Goal: Information Seeking & Learning: Compare options

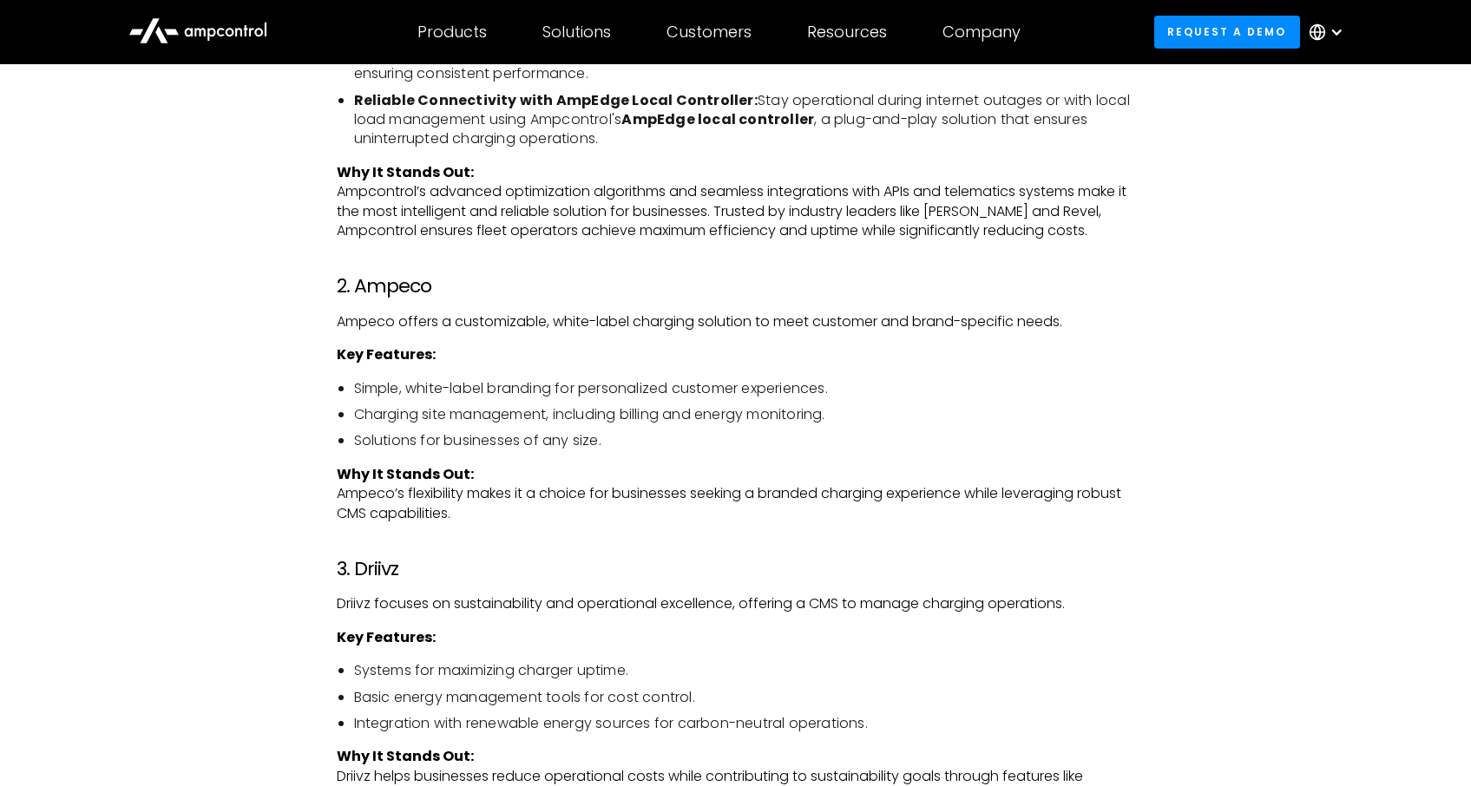
scroll to position [2638, 0]
drag, startPoint x: 431, startPoint y: 284, endPoint x: 359, endPoint y: 291, distance: 72.4
click at [359, 291] on h3 "2. Ampeco" at bounding box center [736, 284] width 798 height 23
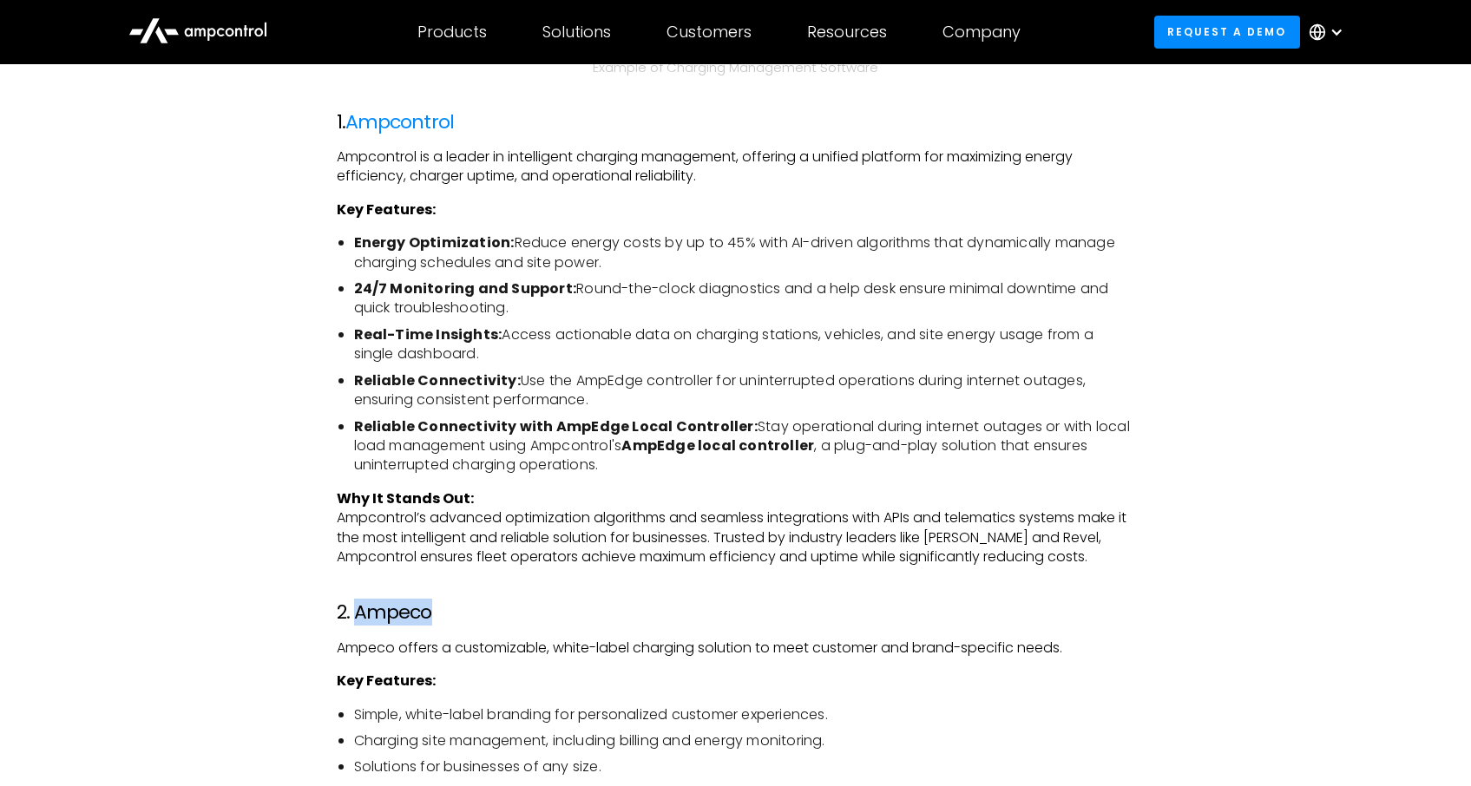
scroll to position [2303, 0]
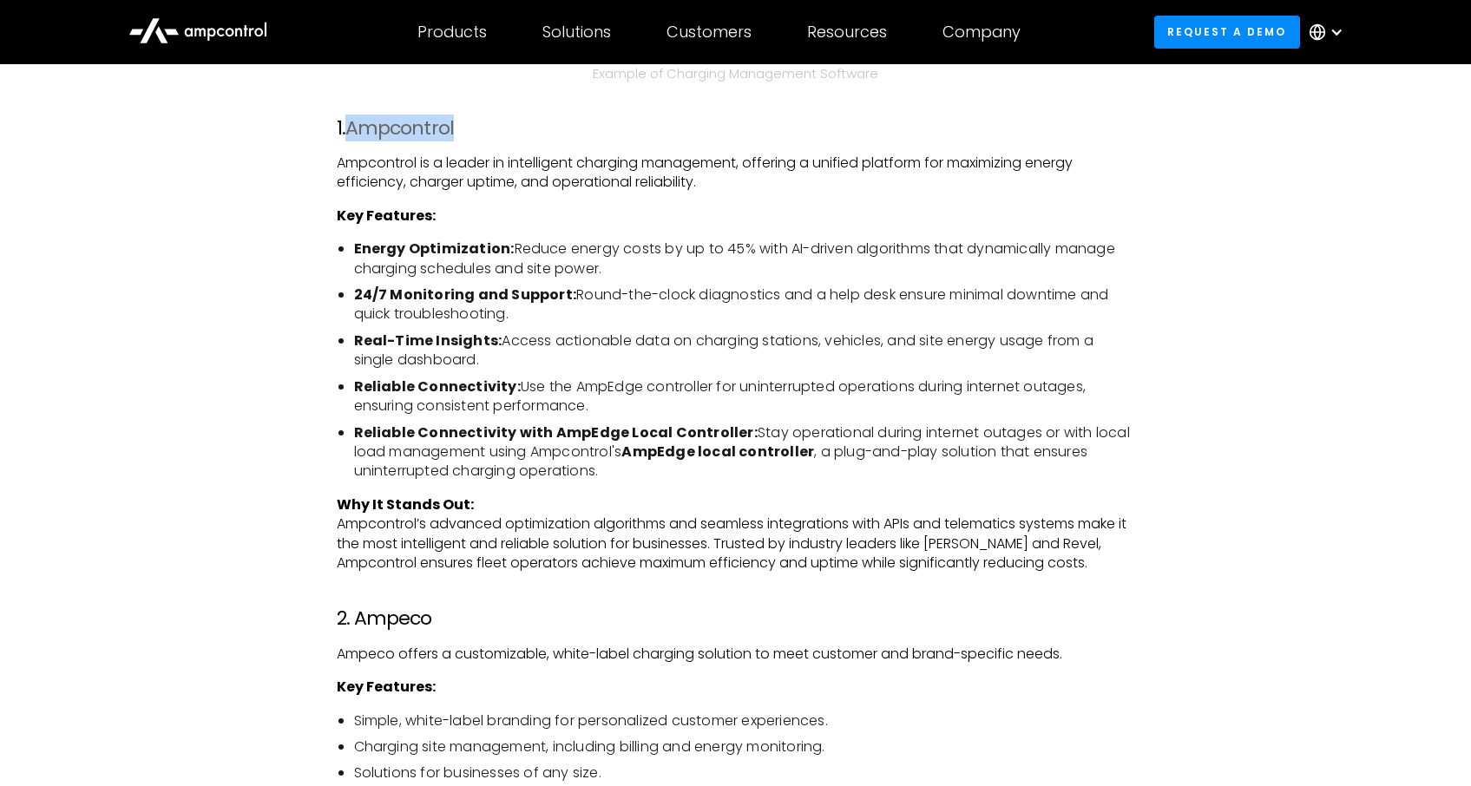
drag, startPoint x: 477, startPoint y: 129, endPoint x: 354, endPoint y: 131, distance: 123.3
click at [354, 131] on h3 "1. Ampcontrol" at bounding box center [736, 128] width 798 height 23
copy link "Ampcontrol"
drag, startPoint x: 431, startPoint y: 614, endPoint x: 353, endPoint y: 616, distance: 78.1
click at [353, 616] on h3 "2. Ampeco" at bounding box center [736, 619] width 798 height 23
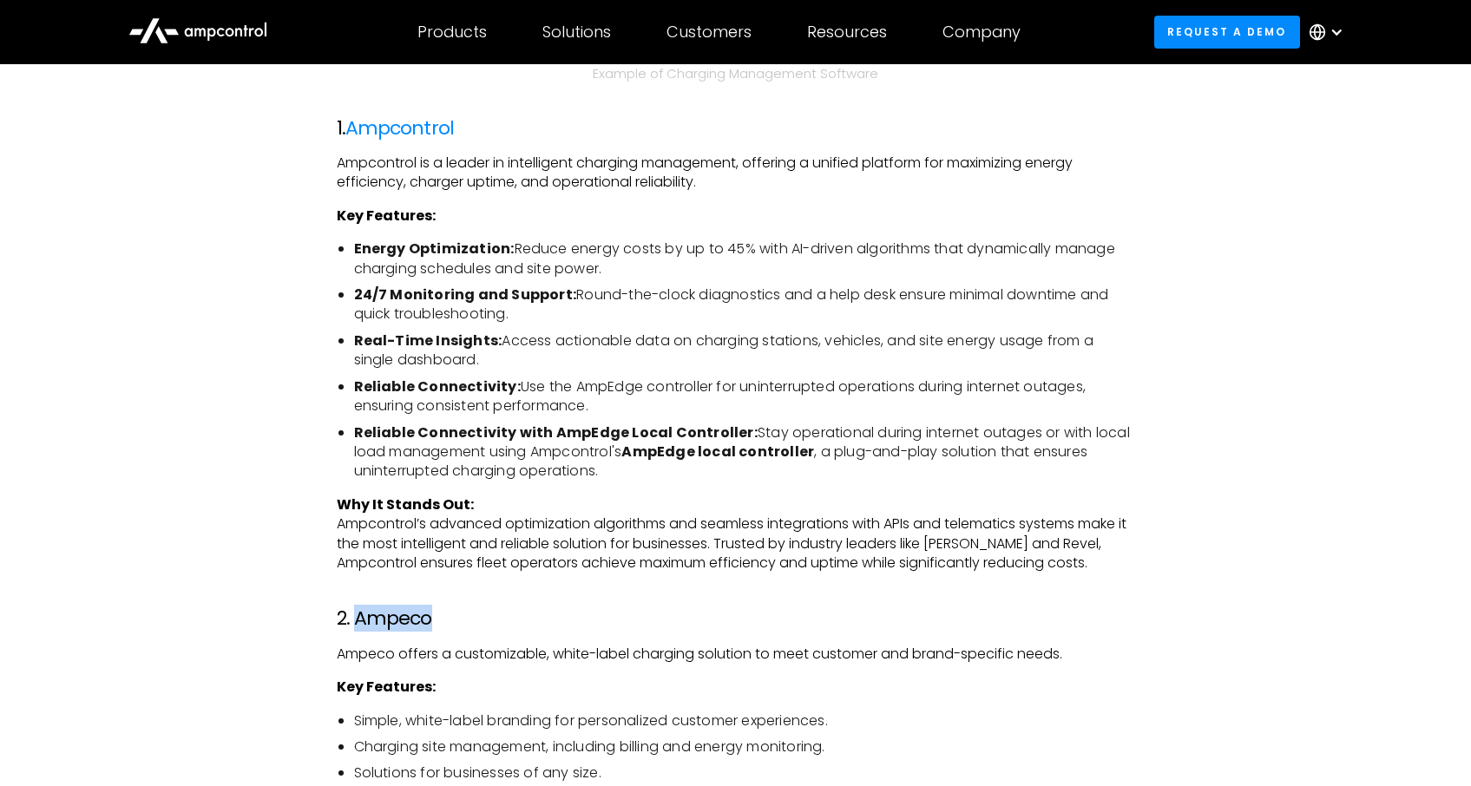
copy h3 "Ampeco"
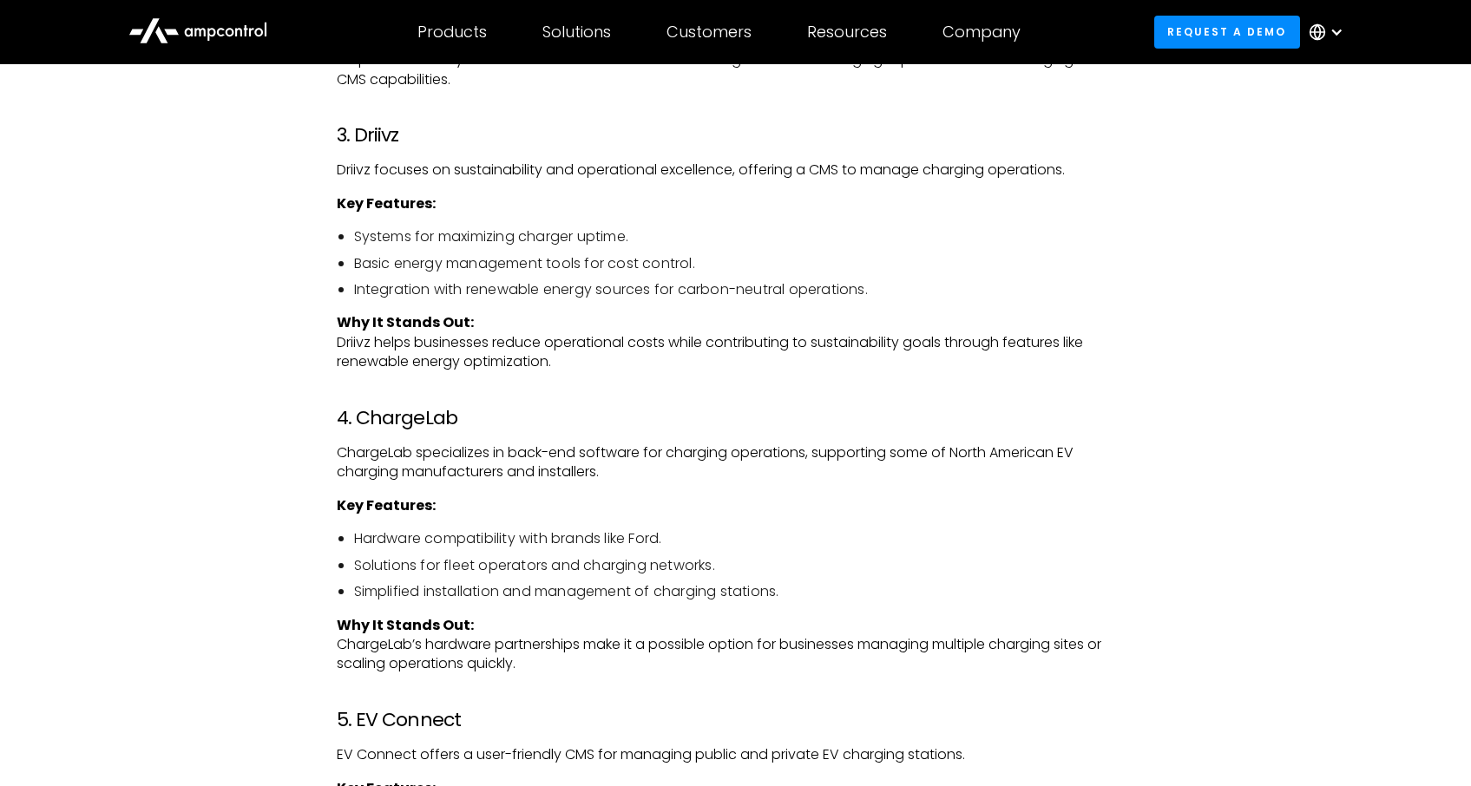
scroll to position [3071, 0]
drag, startPoint x: 458, startPoint y: 422, endPoint x: 358, endPoint y: 419, distance: 99.8
click at [358, 419] on h3 "4. ChargeLab" at bounding box center [736, 417] width 798 height 23
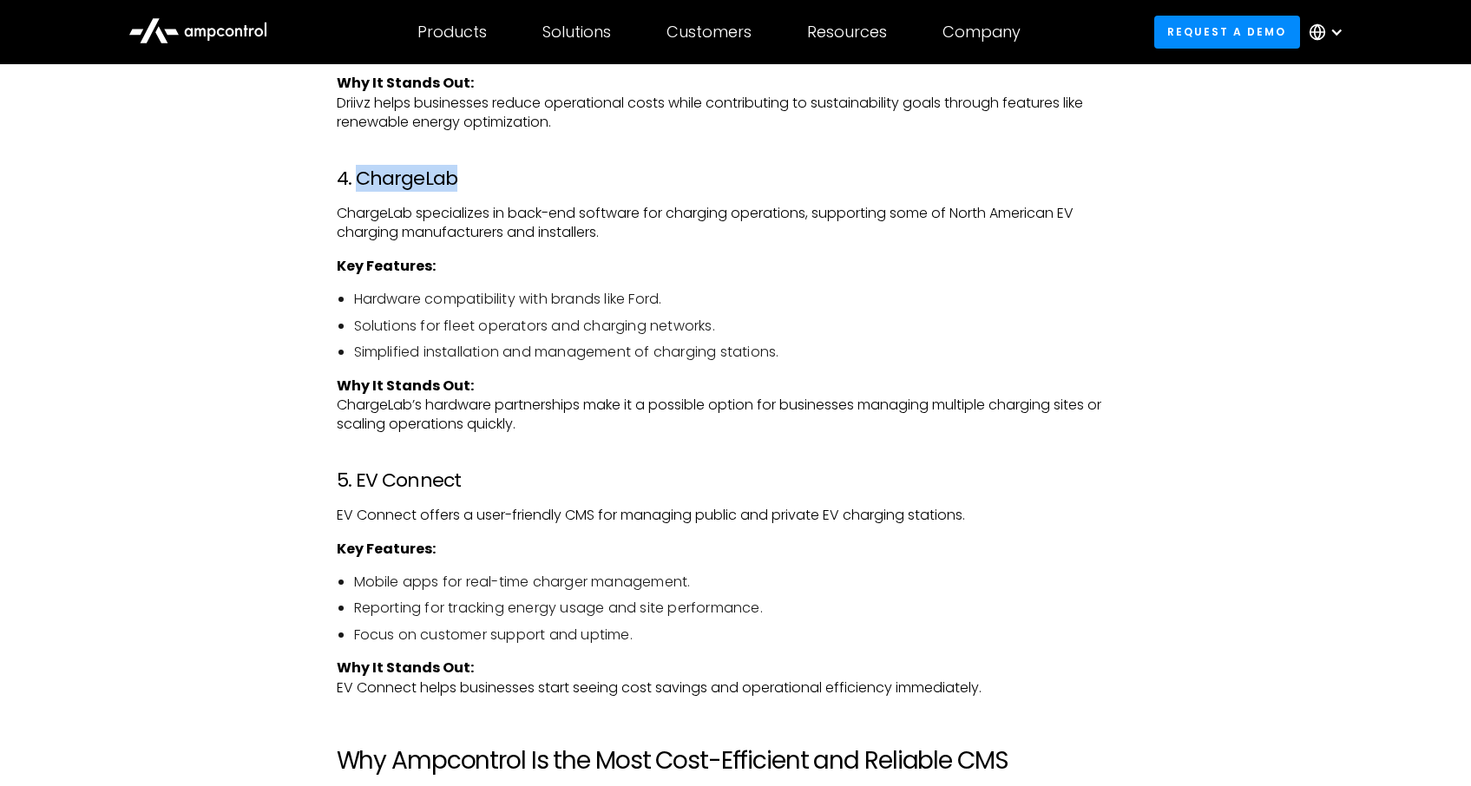
scroll to position [3308, 0]
drag, startPoint x: 476, startPoint y: 479, endPoint x: 358, endPoint y: 478, distance: 118.0
click at [358, 478] on h3 "5. EV Connect" at bounding box center [736, 481] width 798 height 23
copy h3 "EV Connect"
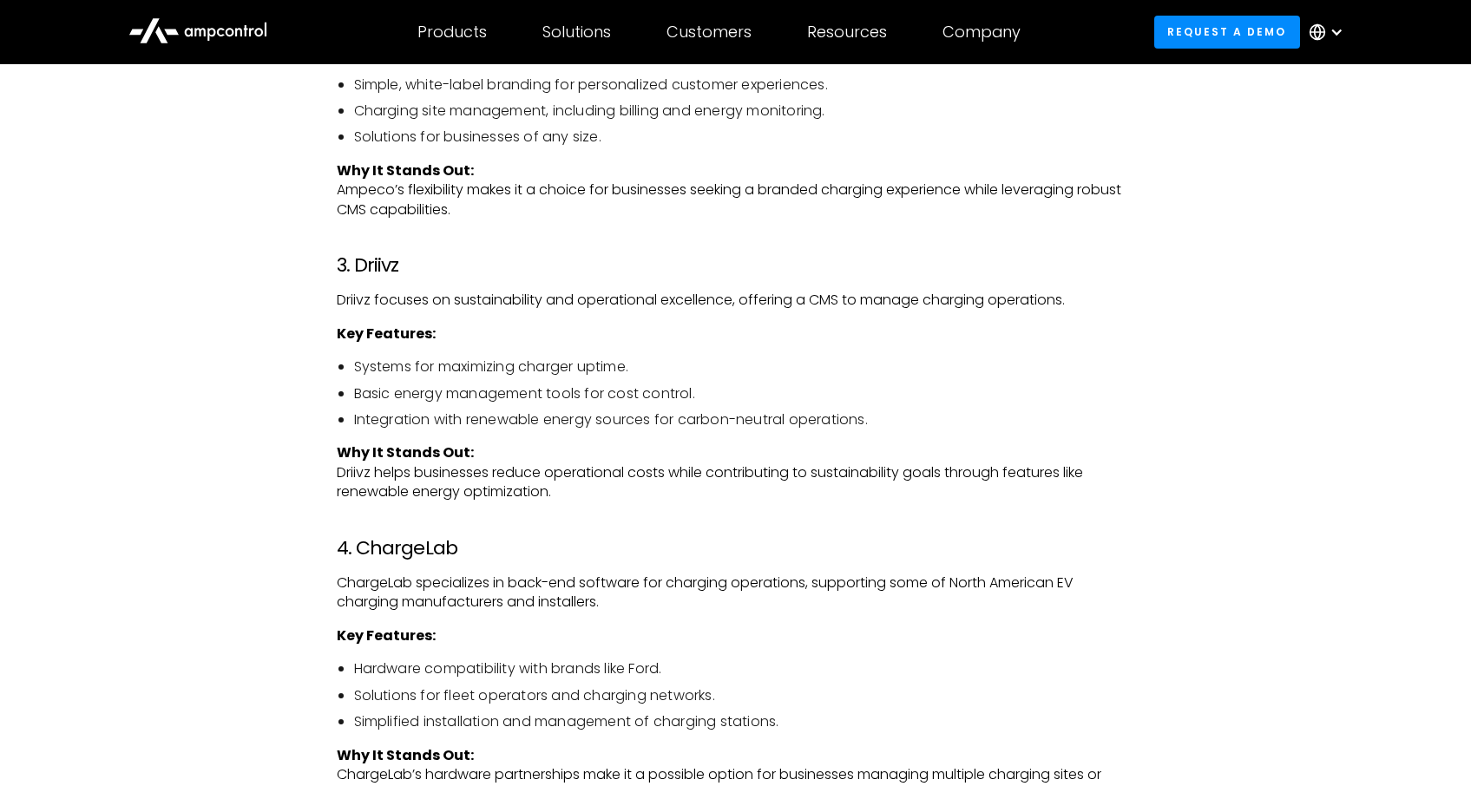
scroll to position [2928, 0]
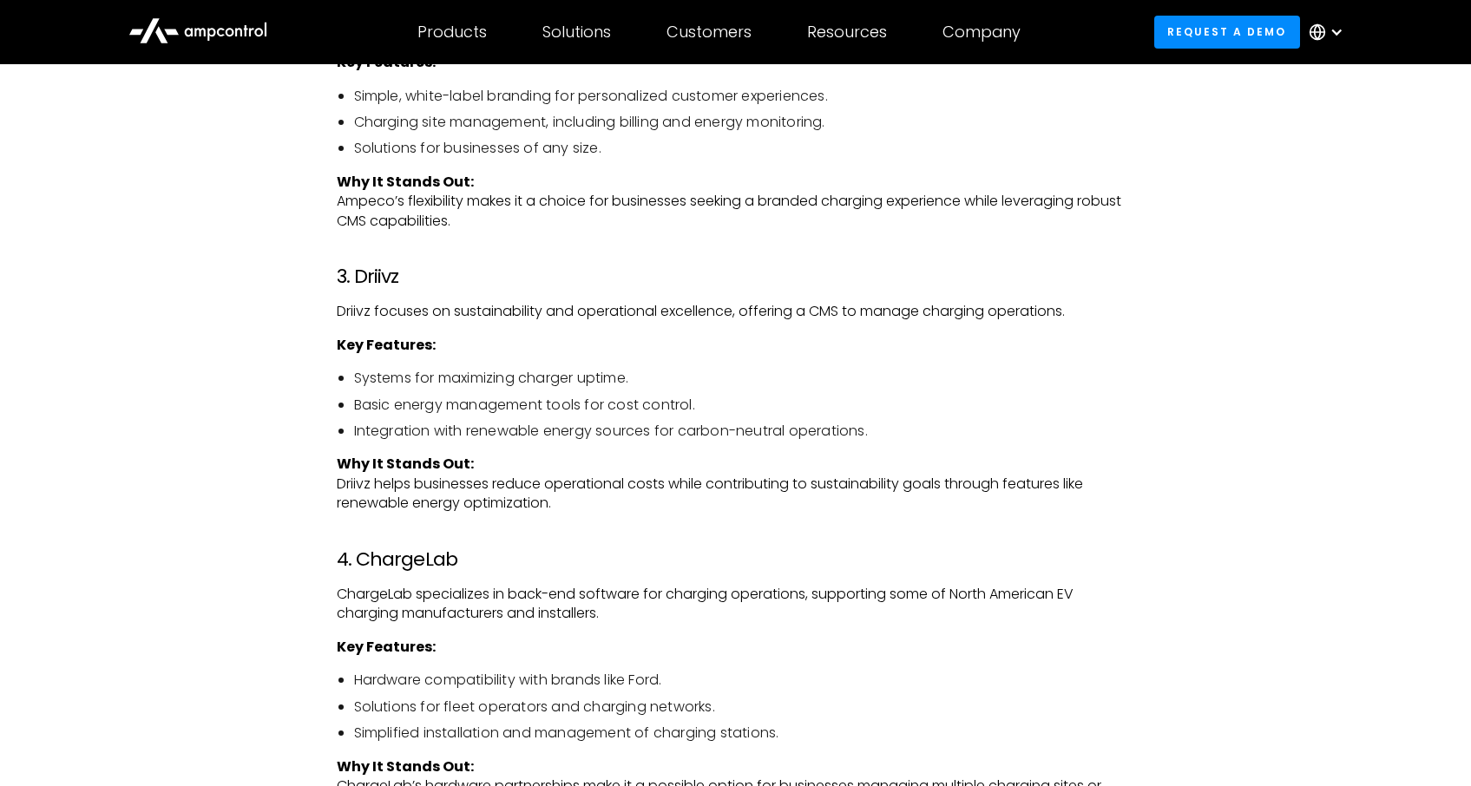
click at [627, 310] on p "Driivz focuses on sustainability and operational excellence, offering a CMS to …" at bounding box center [736, 311] width 798 height 19
click at [672, 322] on div "As the world embraces electric vehicles (EVs), efficient charging management is…" at bounding box center [736, 767] width 798 height 4849
click at [890, 311] on p "Driivz focuses on sustainability and operational excellence, offering a CMS to …" at bounding box center [736, 311] width 798 height 19
drag, startPoint x: 358, startPoint y: 277, endPoint x: 442, endPoint y: 279, distance: 84.2
click at [442, 279] on h3 "3. Driivz" at bounding box center [736, 277] width 798 height 23
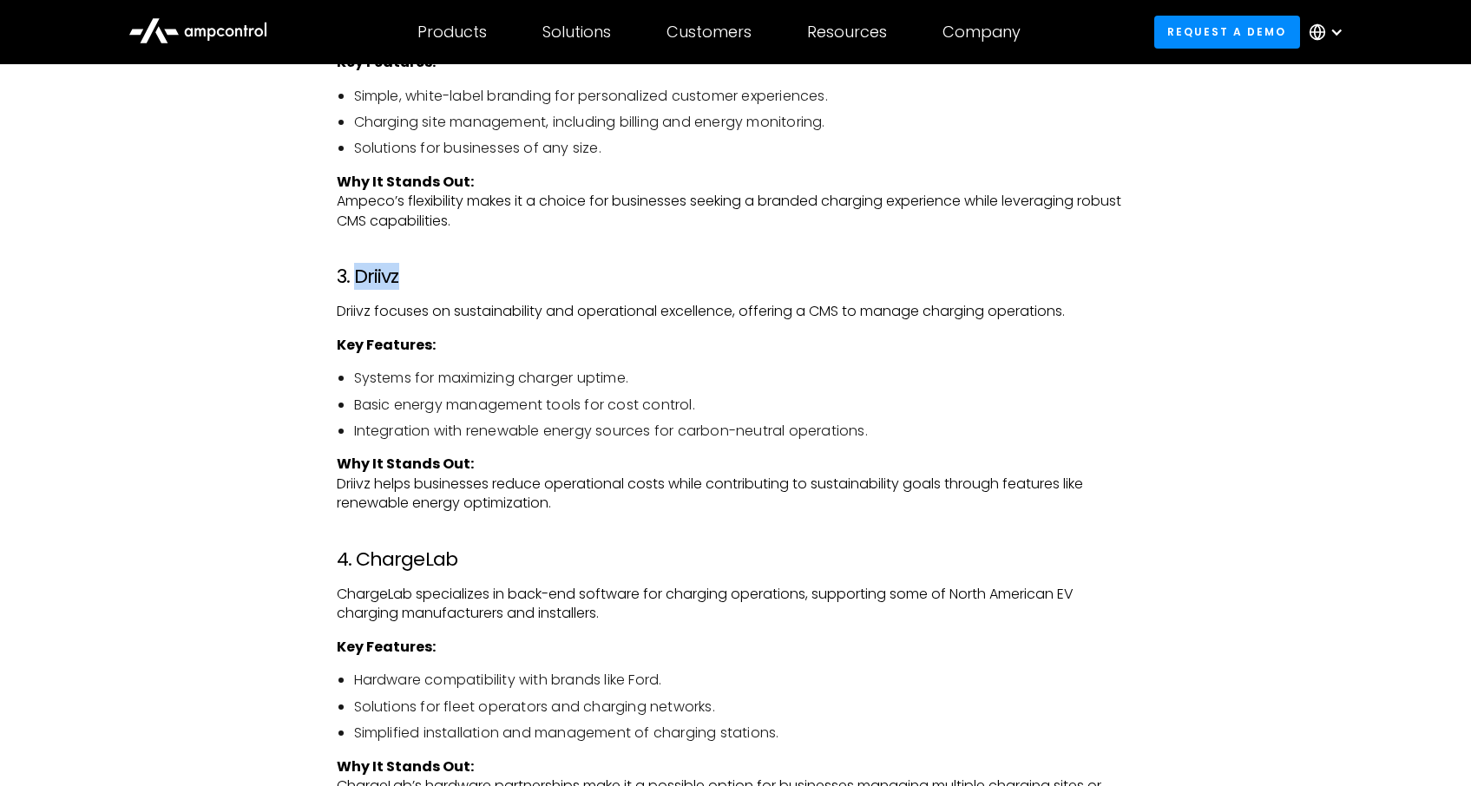
copy h3 "Driivz"
